Goal: Task Accomplishment & Management: Complete application form

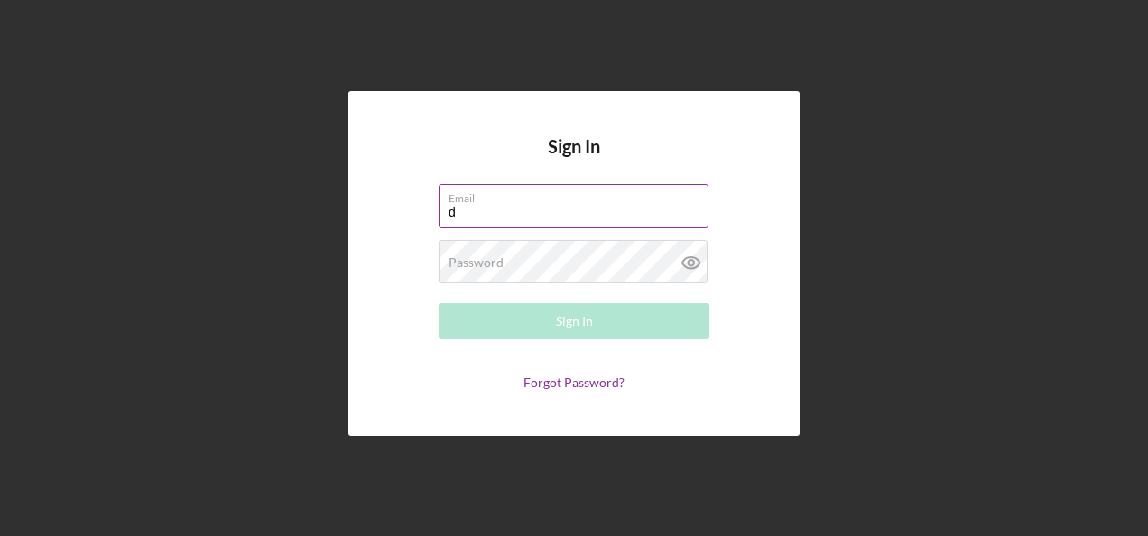
type input "[PERSON_NAME][EMAIL_ADDRESS][PERSON_NAME][DOMAIN_NAME]"
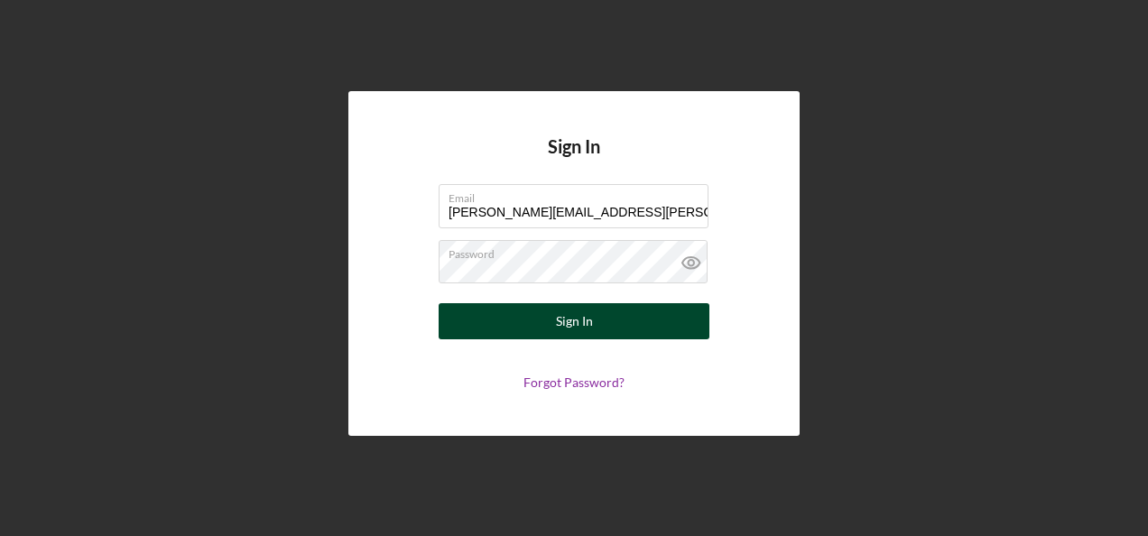
click at [679, 319] on button "Sign In" at bounding box center [574, 321] width 271 height 36
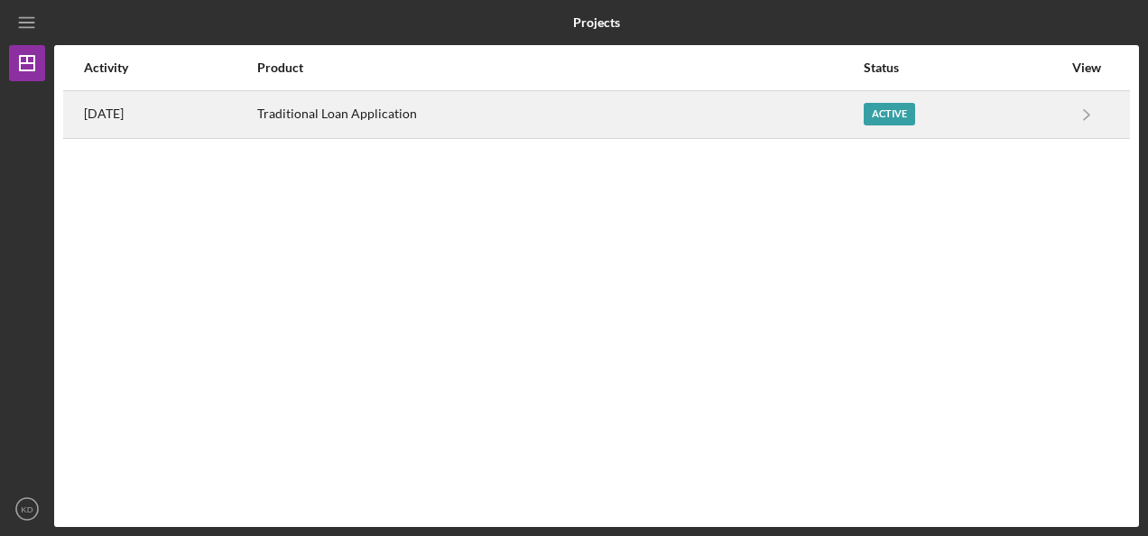
click at [291, 125] on div "Traditional Loan Application" at bounding box center [559, 114] width 605 height 45
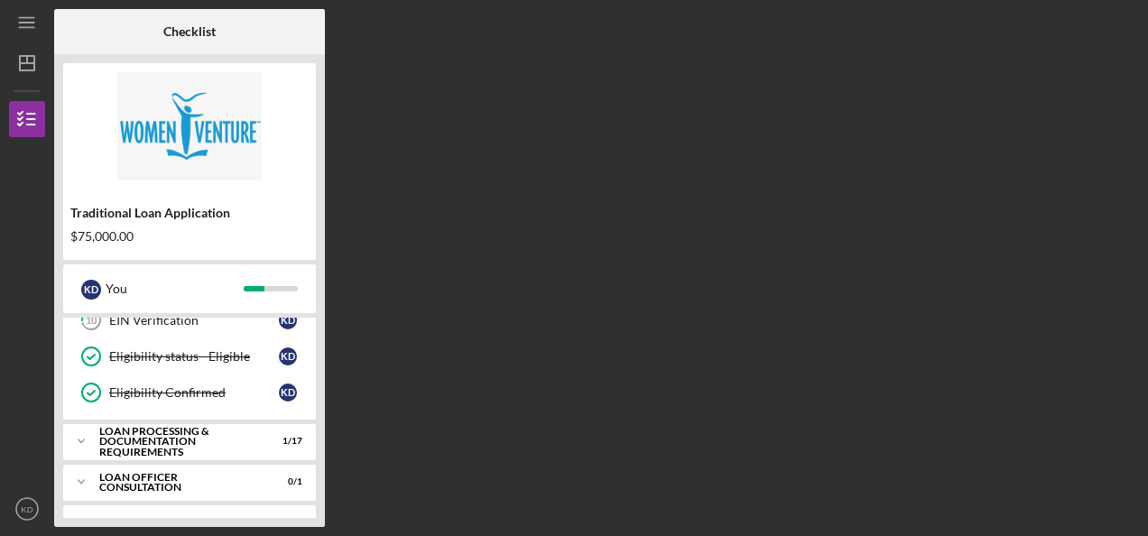
scroll to position [265, 0]
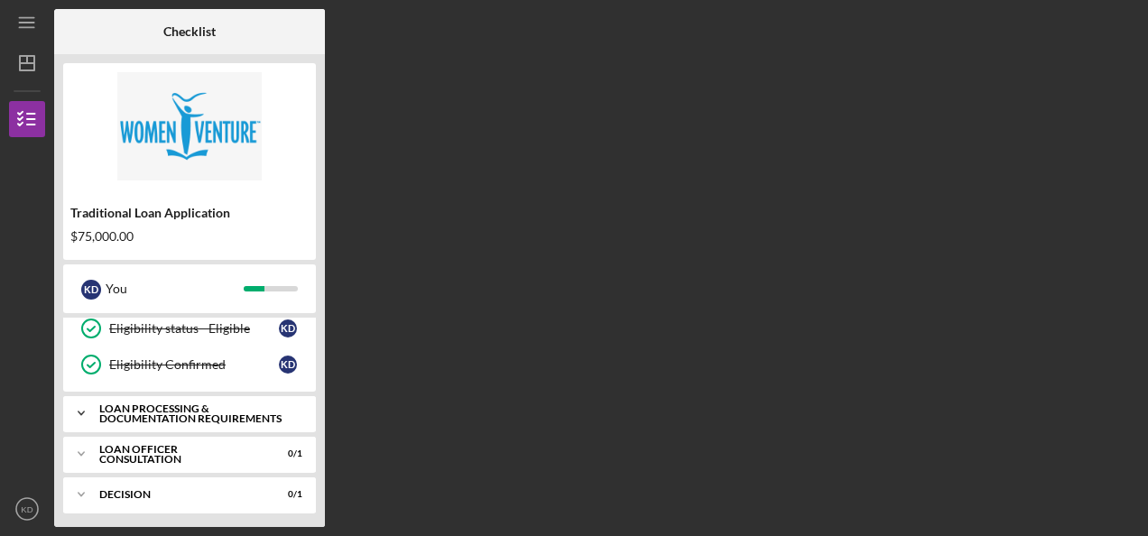
click at [235, 410] on div "Loan Processing & Documentation Requirements" at bounding box center [196, 413] width 194 height 21
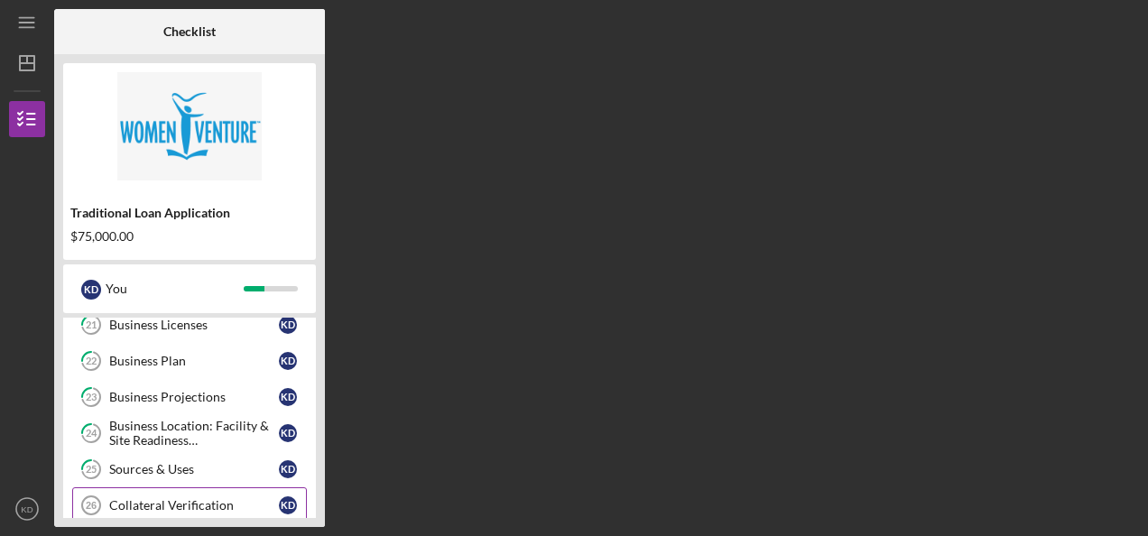
scroll to position [878, 0]
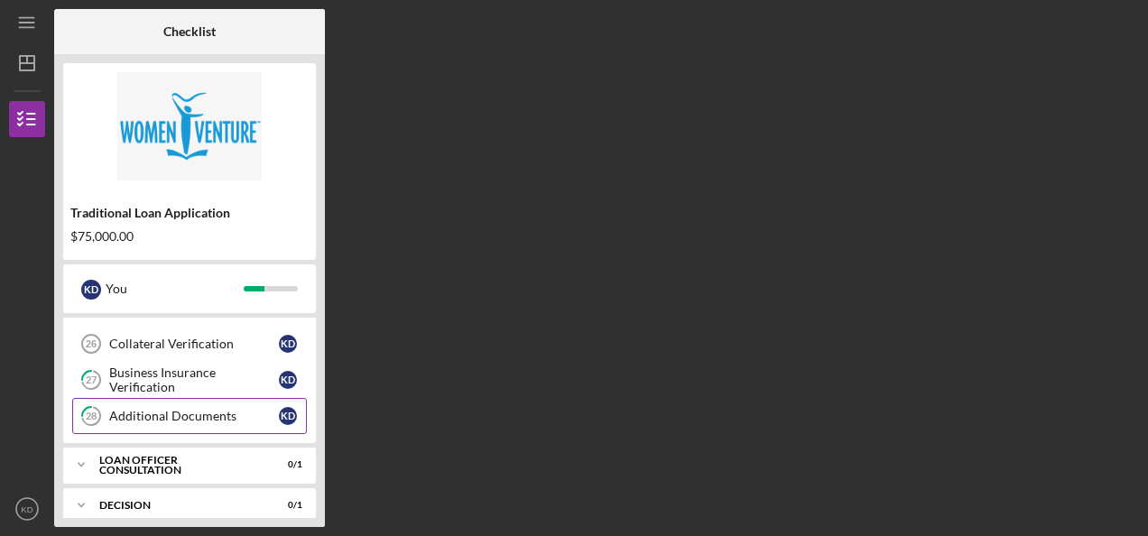
click at [200, 409] on div "Additional Documents" at bounding box center [194, 416] width 170 height 14
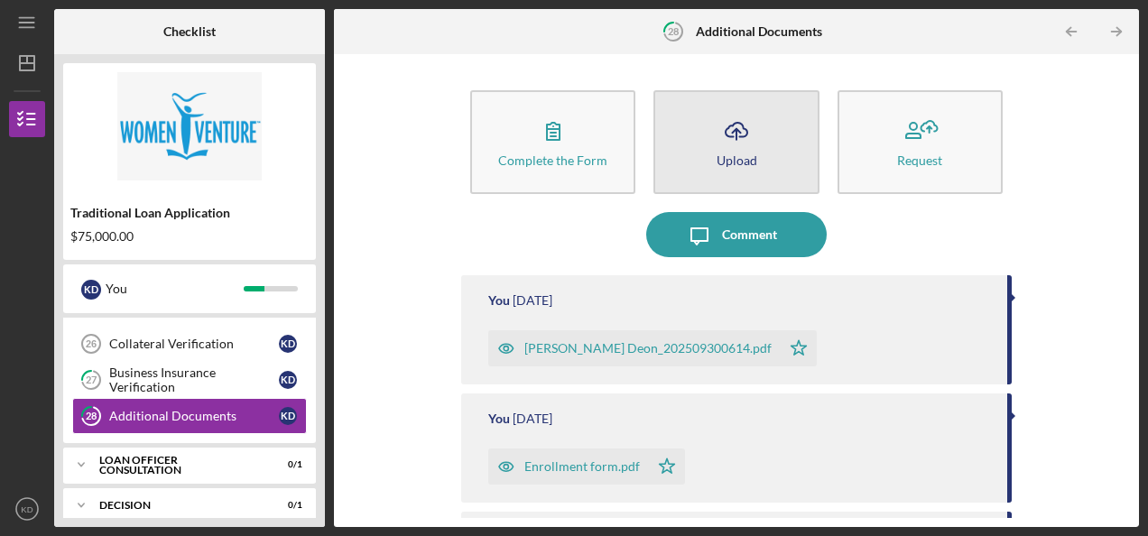
click at [724, 150] on icon "Icon/Upload" at bounding box center [736, 130] width 45 height 45
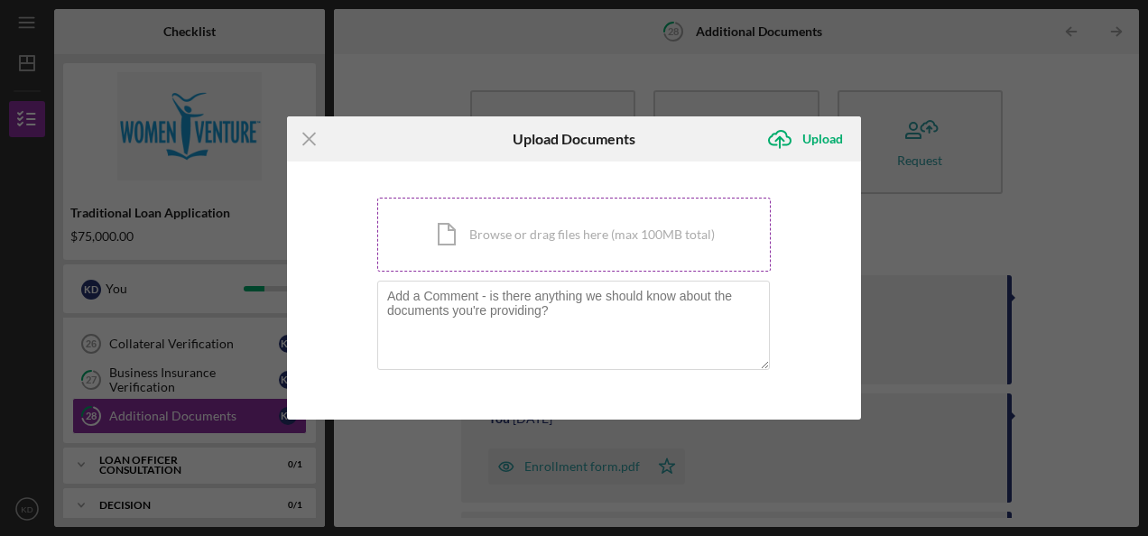
click at [574, 232] on div "Icon/Document Browse or drag files here (max 100MB total) Tap to choose files o…" at bounding box center [573, 235] width 393 height 74
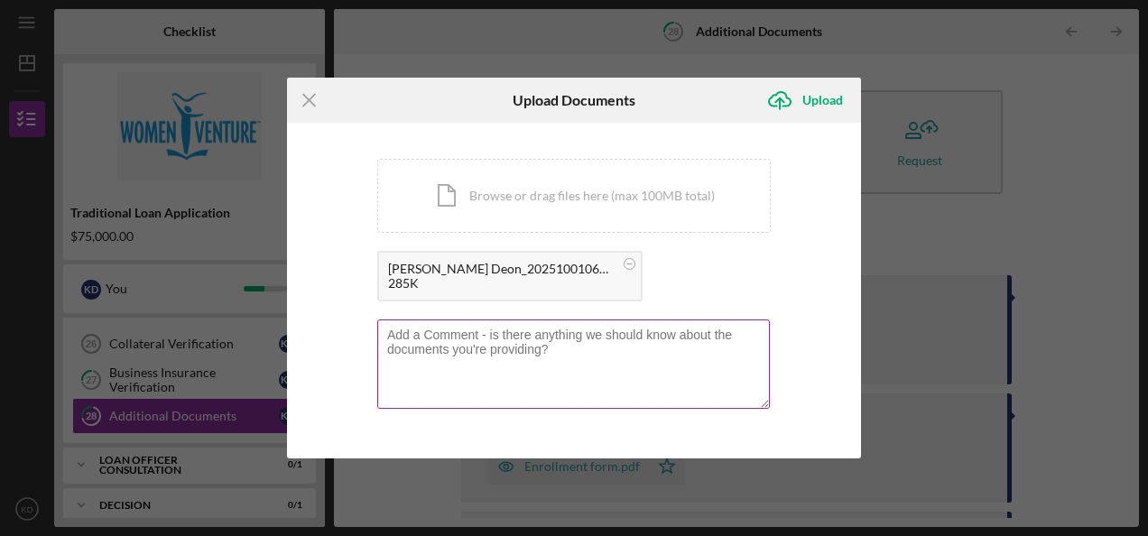
click at [487, 334] on textarea at bounding box center [573, 363] width 392 height 88
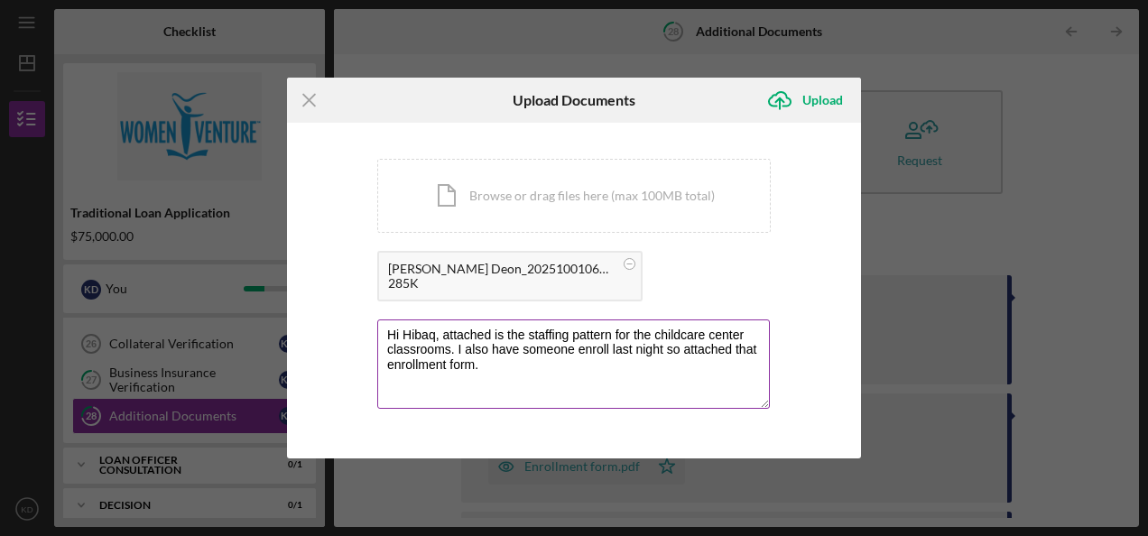
click at [516, 344] on textarea "Hi Hibaq, attached is the staffing pattern for the childcare center classrooms.…" at bounding box center [573, 363] width 392 height 88
click at [634, 352] on textarea "Hi Hibaq, attached is the staffing pattern for the childcare center classrooms.…" at bounding box center [573, 363] width 392 height 88
click at [601, 350] on textarea "Hi Hibaq, attached is the staffing pattern for the childcare center classrooms.…" at bounding box center [573, 363] width 392 height 88
click at [691, 353] on textarea "Hi Hibaq, attached is the staffing pattern for the childcare center classrooms.…" at bounding box center [573, 363] width 392 height 88
click at [577, 368] on textarea "Hi Hibaq, attached is the staffing pattern for the childcare center classrooms.…" at bounding box center [573, 363] width 392 height 88
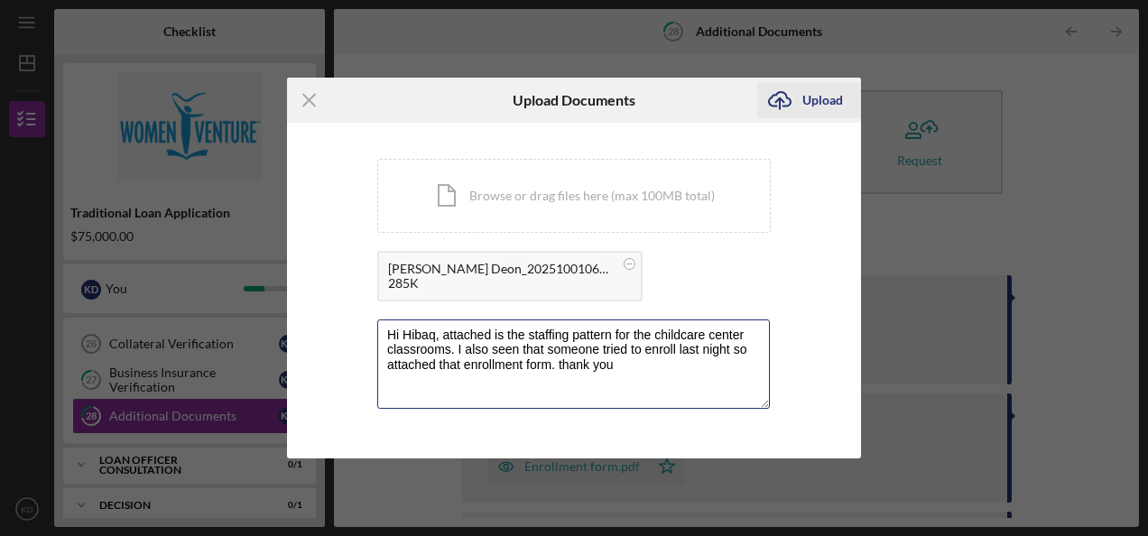
type textarea "Hi Hibaq, attached is the staffing pattern for the childcare center classrooms.…"
click at [837, 104] on div "Upload" at bounding box center [822, 100] width 41 height 36
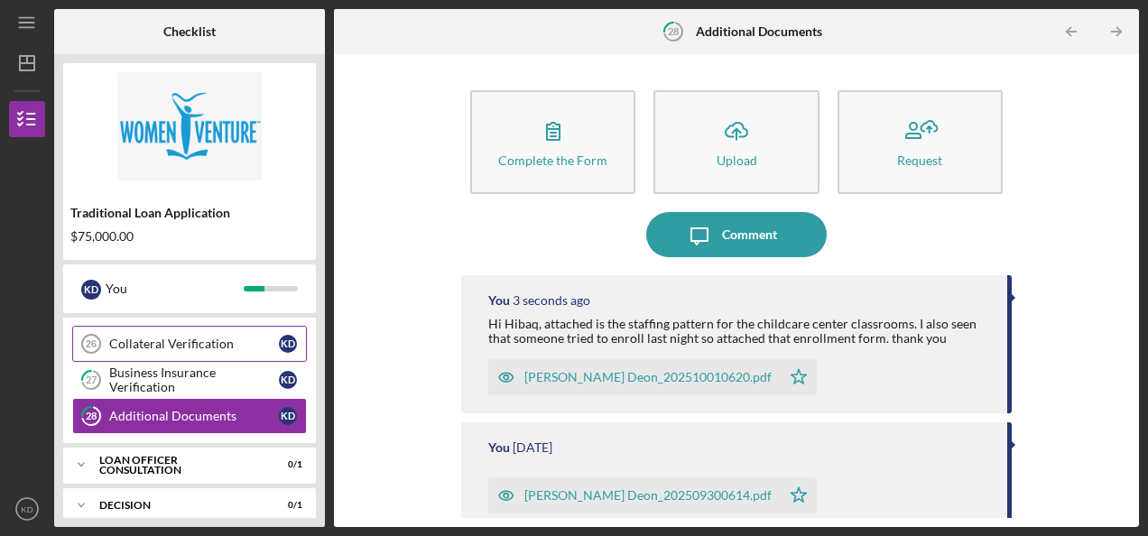
click at [225, 337] on div "Collateral Verification" at bounding box center [194, 344] width 170 height 14
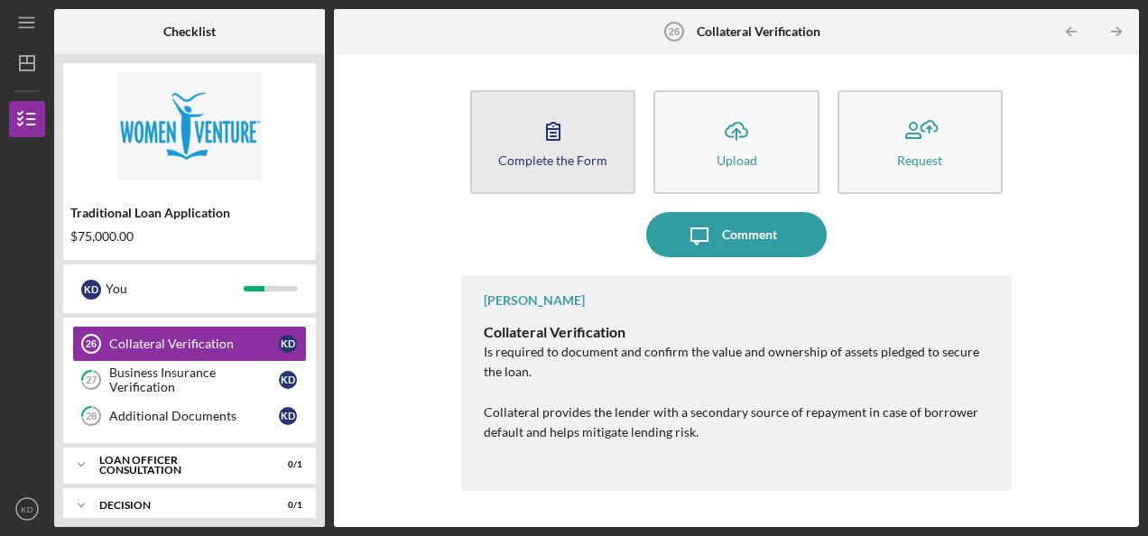
click at [552, 133] on icon "button" at bounding box center [553, 131] width 13 height 17
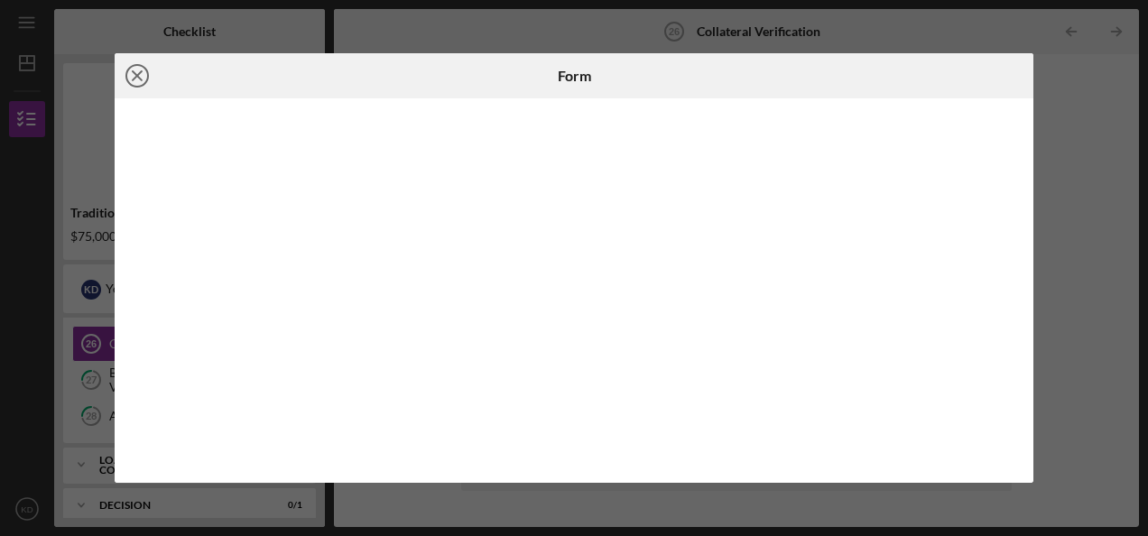
click at [144, 74] on icon "Icon/Close" at bounding box center [137, 75] width 45 height 45
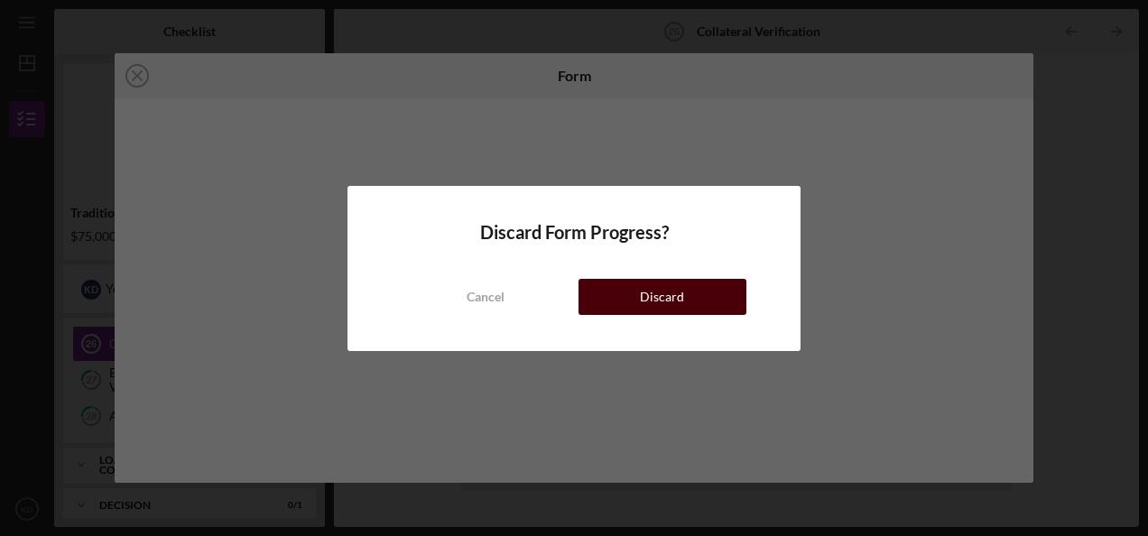
click at [721, 296] on button "Discard" at bounding box center [662, 297] width 168 height 36
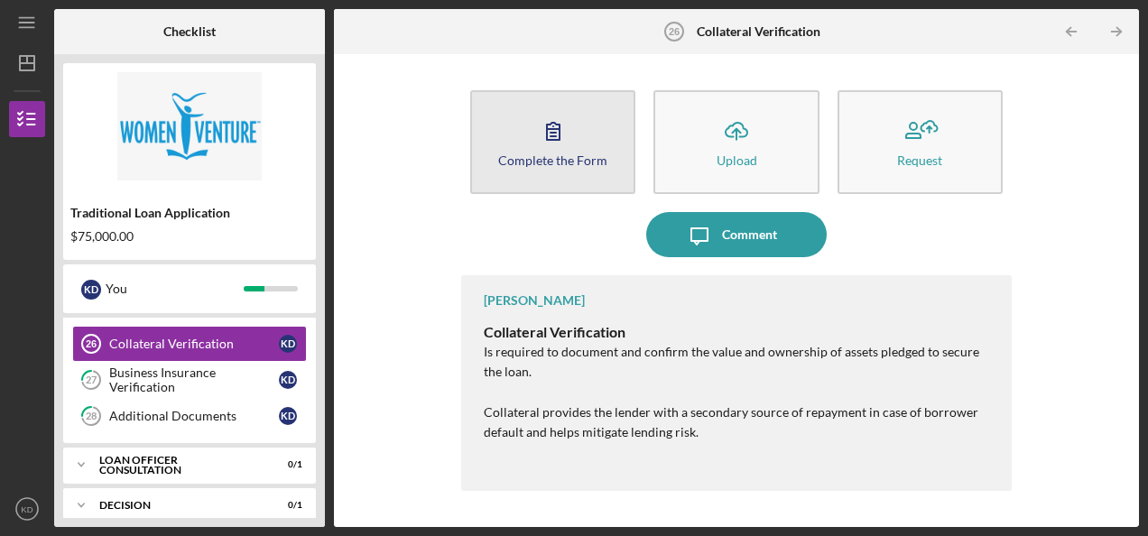
click at [522, 139] on button "Complete the Form Form" at bounding box center [552, 142] width 165 height 104
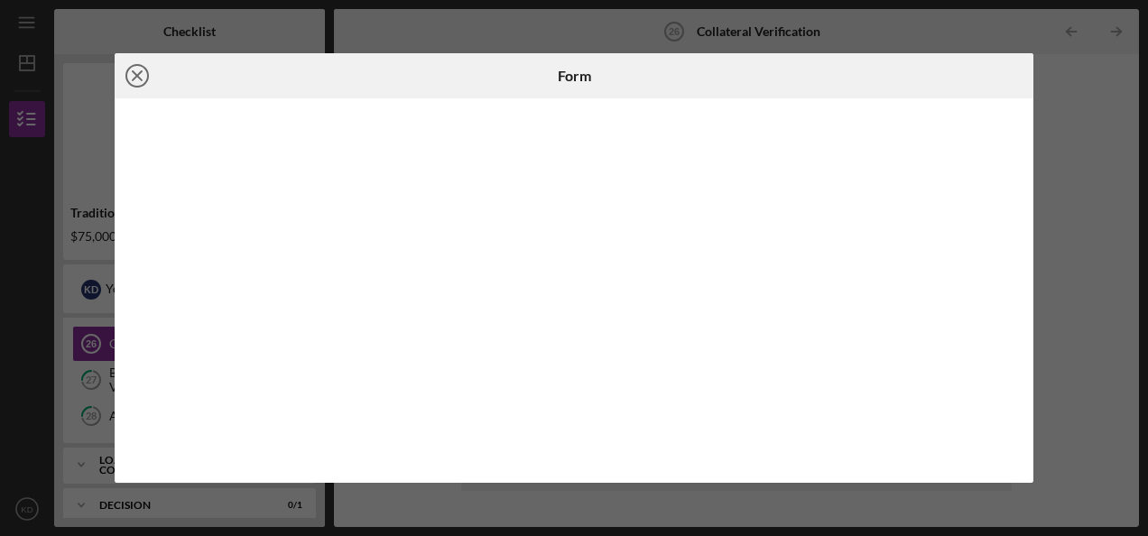
click at [140, 74] on line at bounding box center [137, 75] width 9 height 9
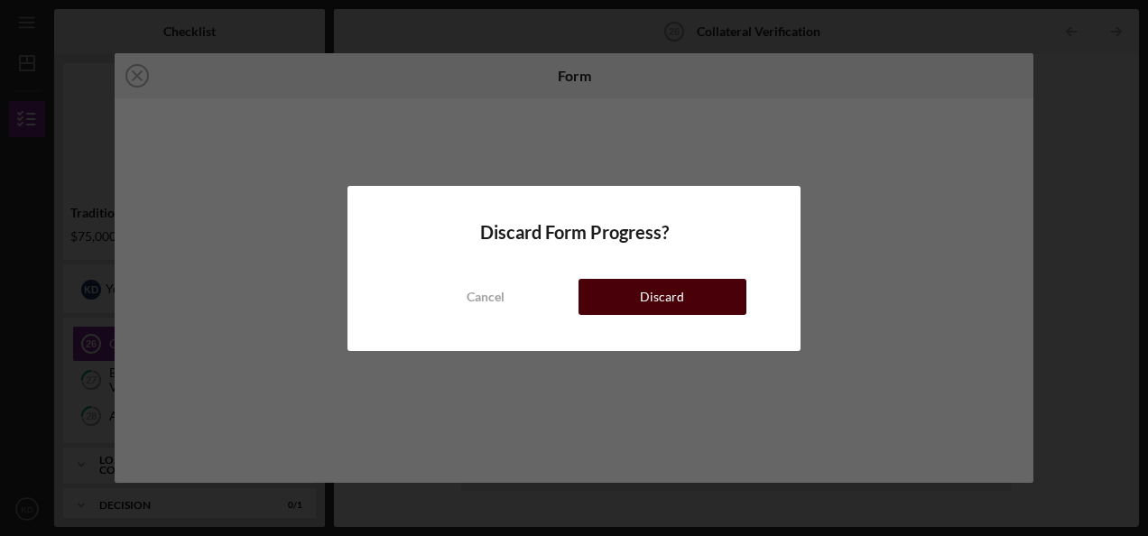
click at [707, 290] on button "Discard" at bounding box center [662, 297] width 168 height 36
